Goal: Use online tool/utility: Utilize a website feature to perform a specific function

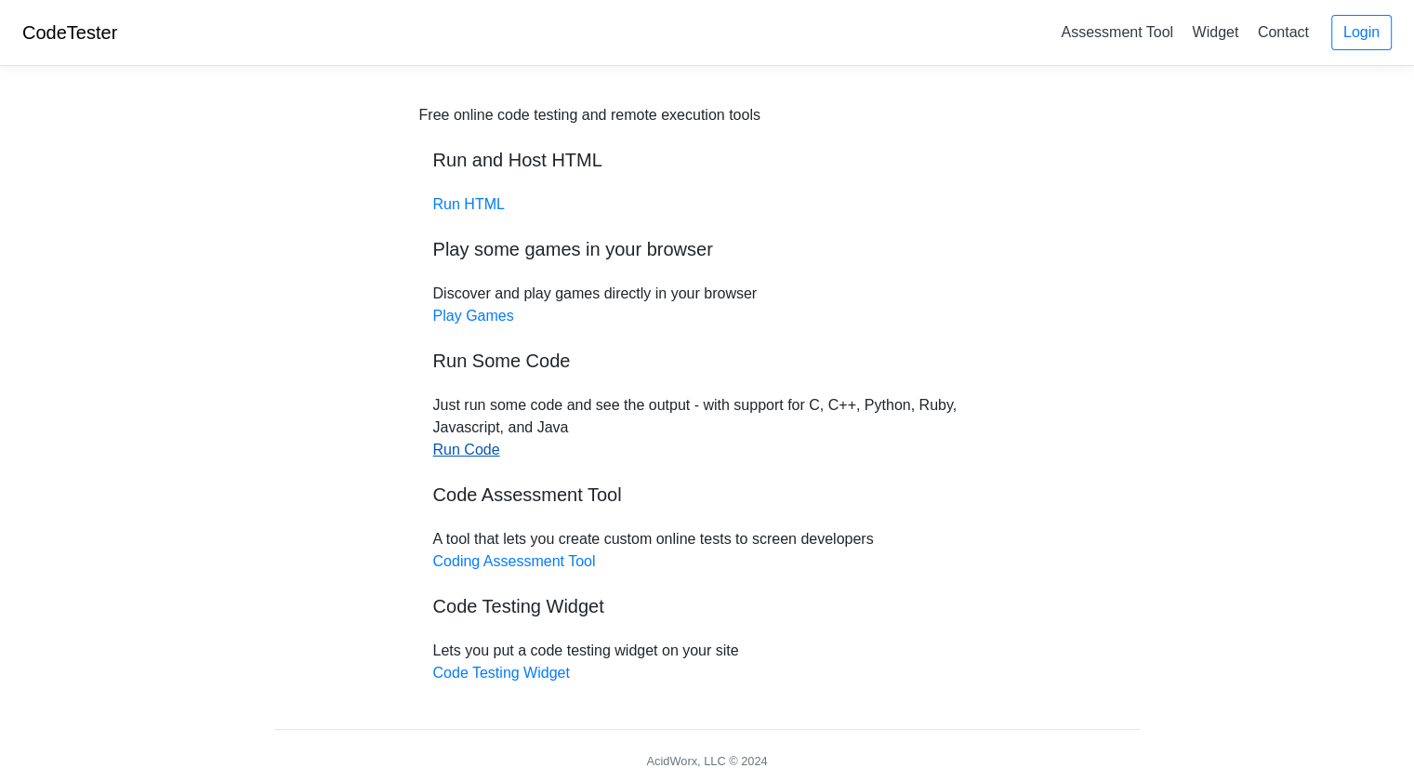
click at [477, 447] on link "Run Code" at bounding box center [466, 449] width 67 height 16
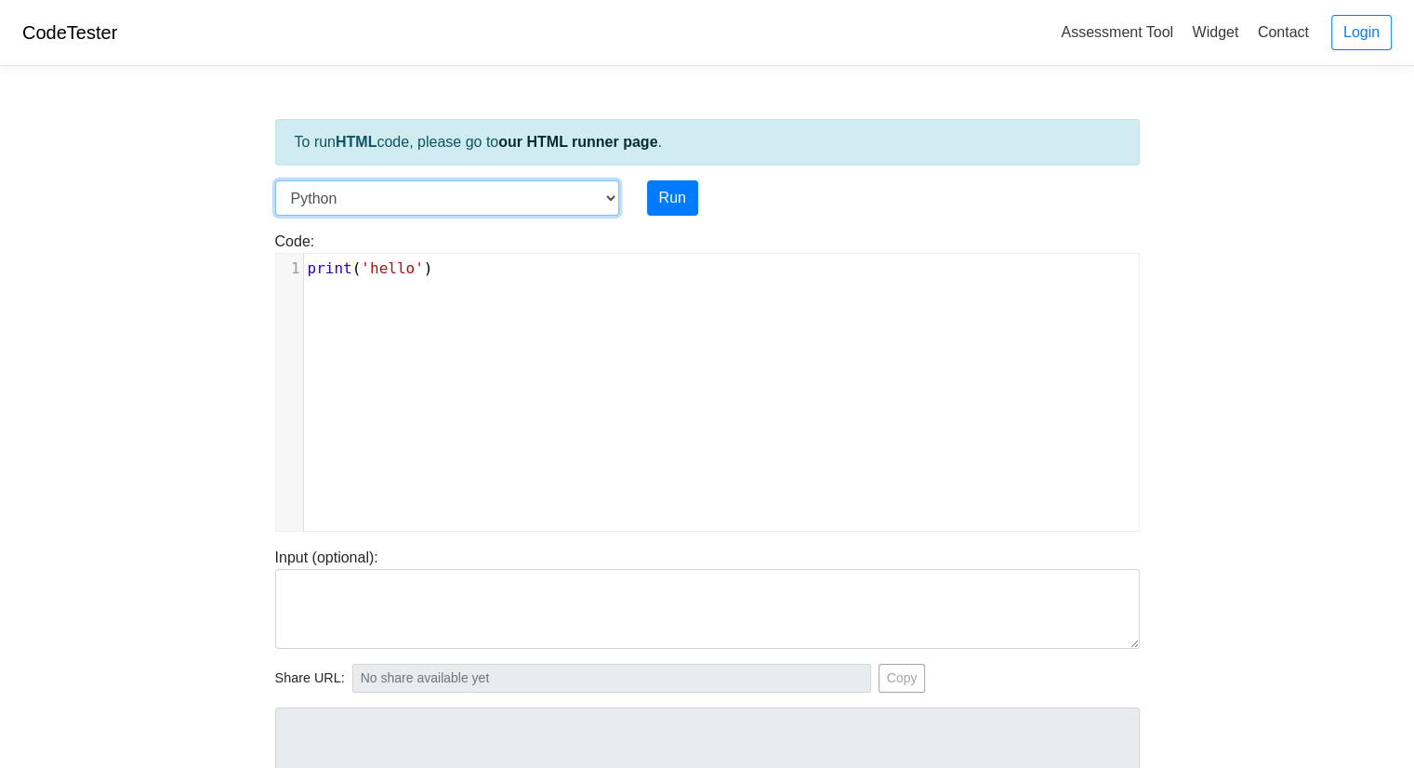
click at [594, 204] on select "C C++ Go Java Javascript Python Ruby" at bounding box center [447, 197] width 344 height 35
select select "c"
click at [275, 180] on select "C C++ Go Java Javascript Python Ruby" at bounding box center [447, 197] width 344 height 35
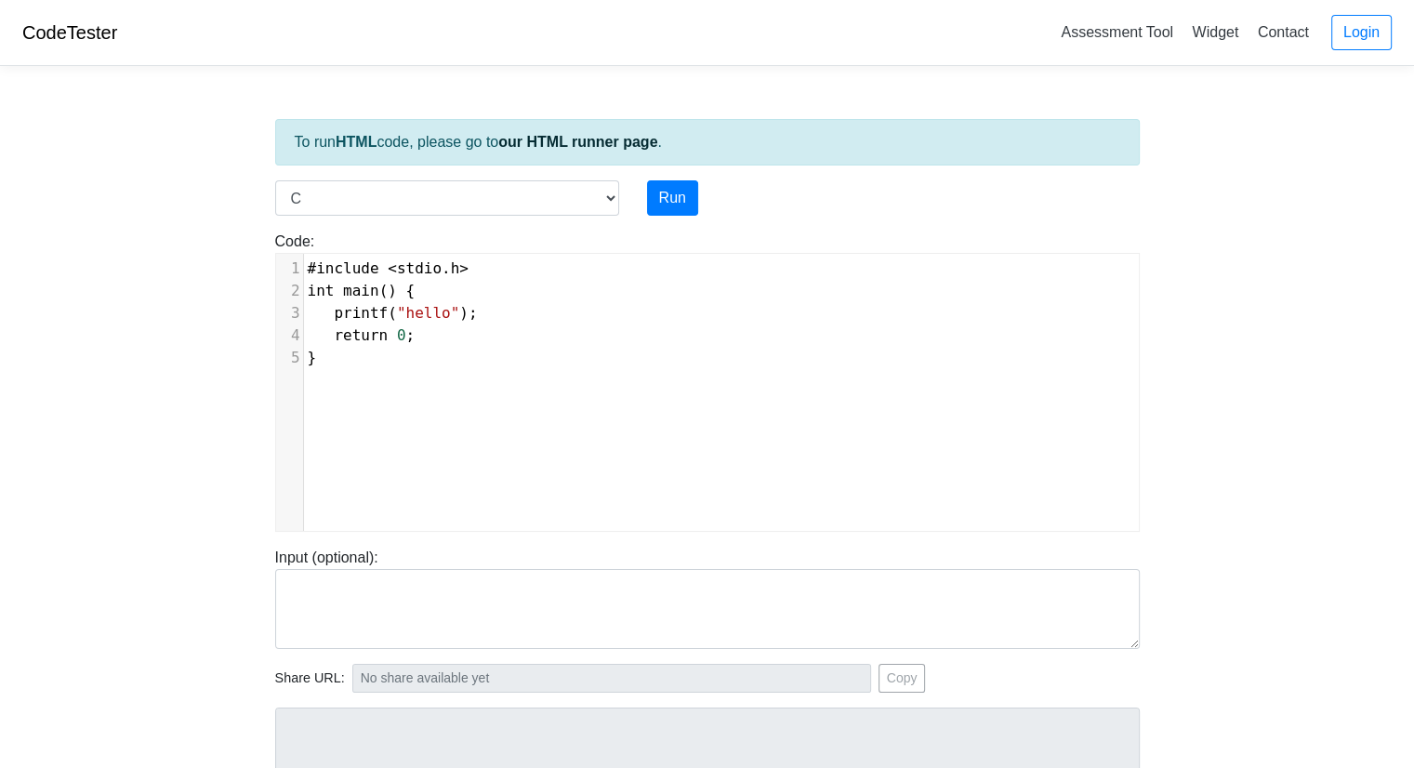
scroll to position [7, 0]
click at [375, 388] on div "xxxxxxxxxx 1 #include < stdio . h > 2 int main () { 3 printf ( "hello" ); 4 ret…" at bounding box center [721, 406] width 890 height 305
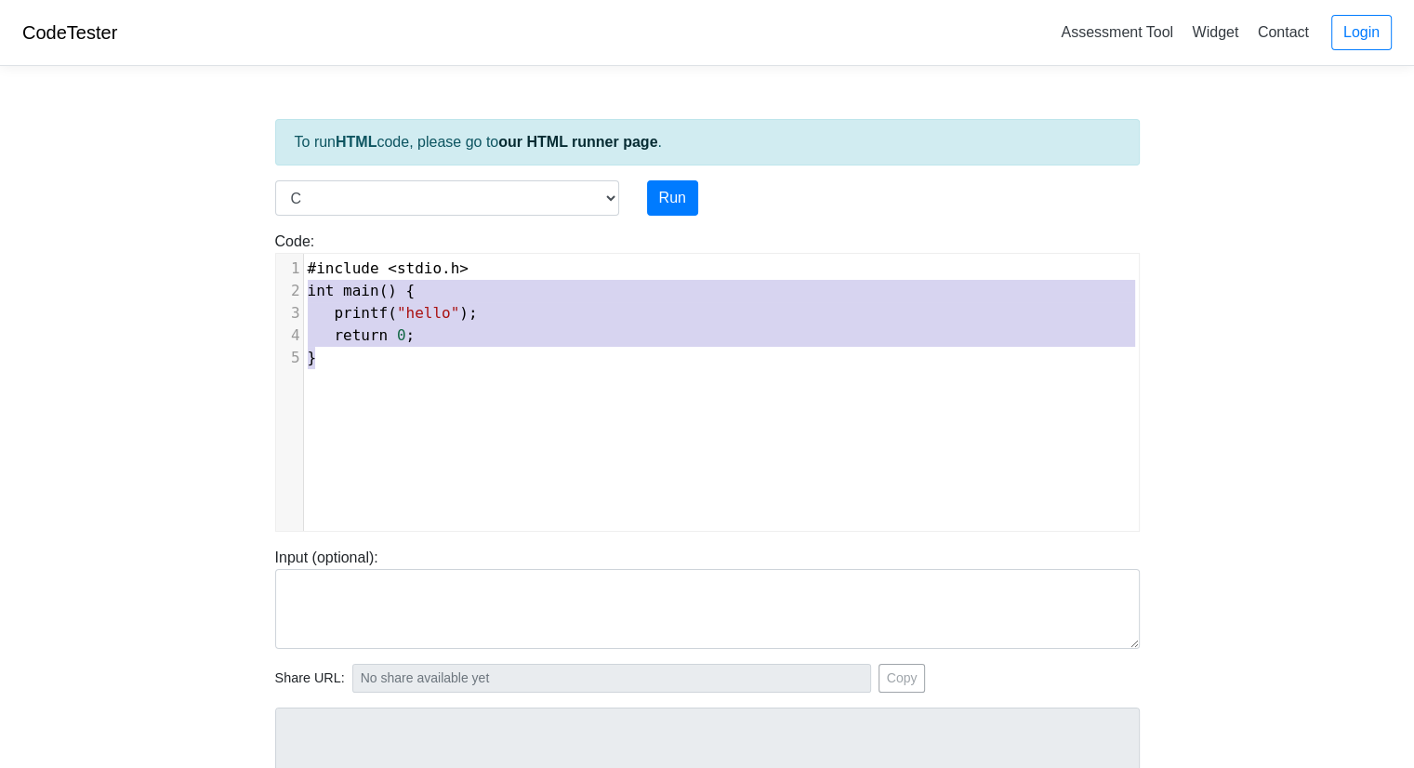
type textarea "#include <stdio.h> int main() { printf("hello"); return 0; }"
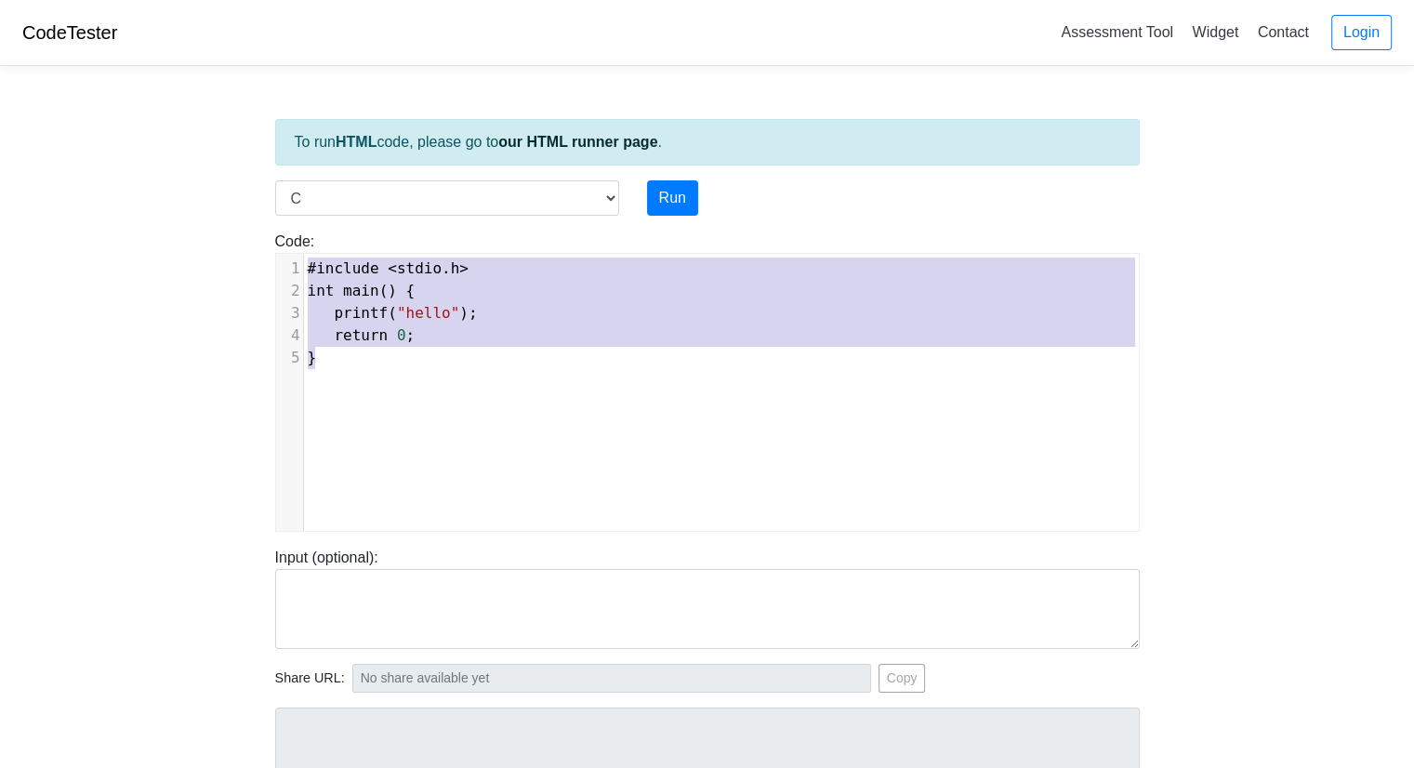
drag, startPoint x: 358, startPoint y: 374, endPoint x: 286, endPoint y: 264, distance: 131.0
click at [286, 264] on div "x 1 #include < stdio . h > 2 int main () { 3 printf ( "hello" ); 4 return 0 ; 5…" at bounding box center [721, 406] width 890 height 305
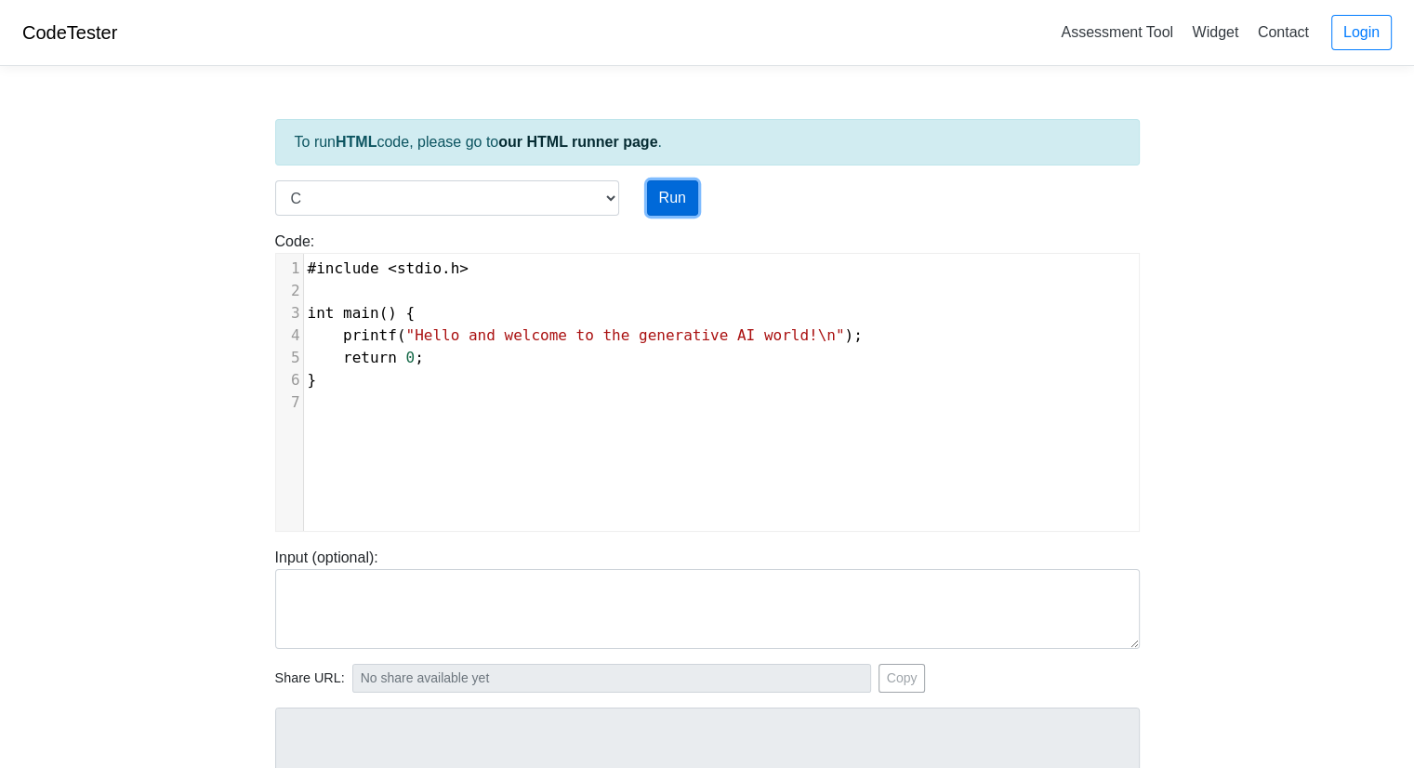
click at [676, 205] on button "Run" at bounding box center [672, 197] width 51 height 35
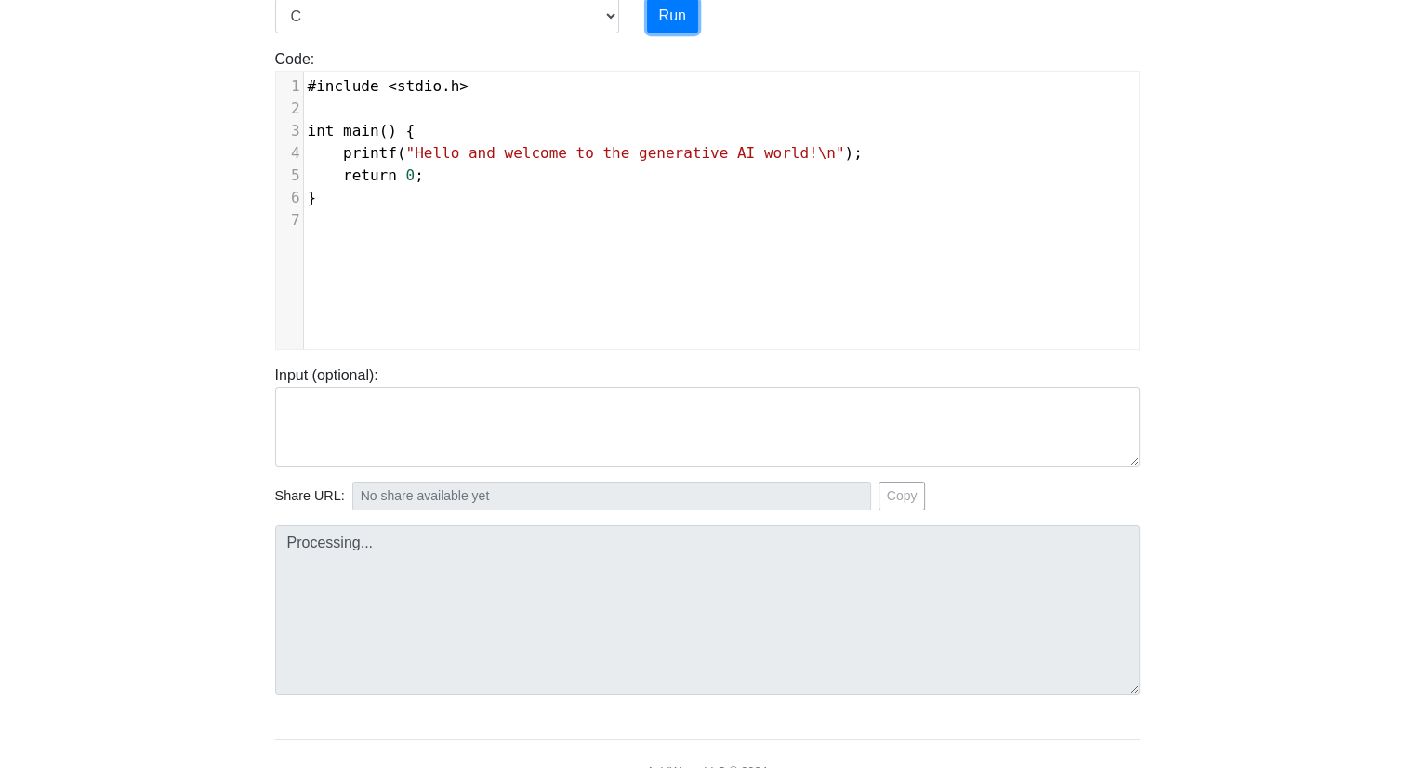
type input "https://codetester.io/runner?s=wBX9Zp45z5"
type textarea "Stdout: Hello and welcome to the generative AI world!"
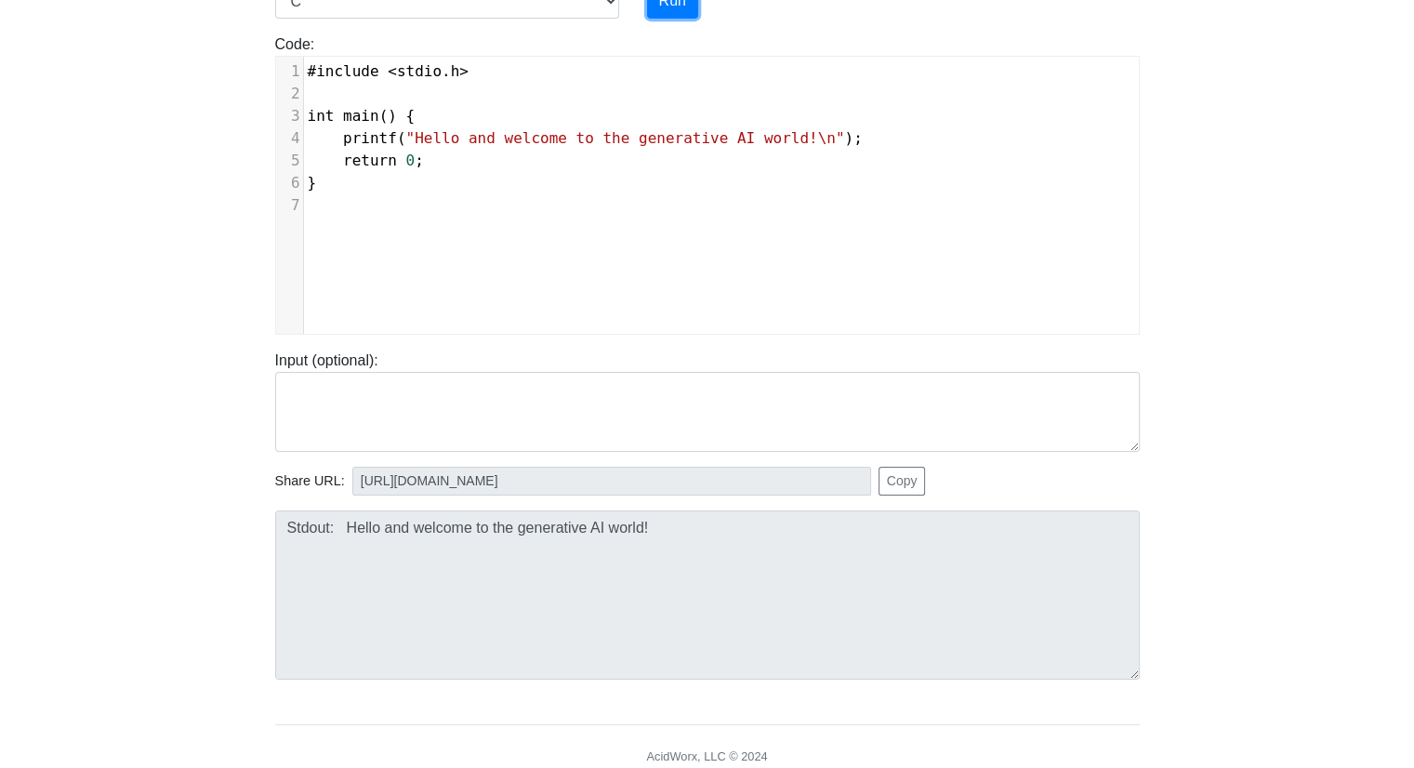
scroll to position [0, 0]
